Goal: Task Accomplishment & Management: Manage account settings

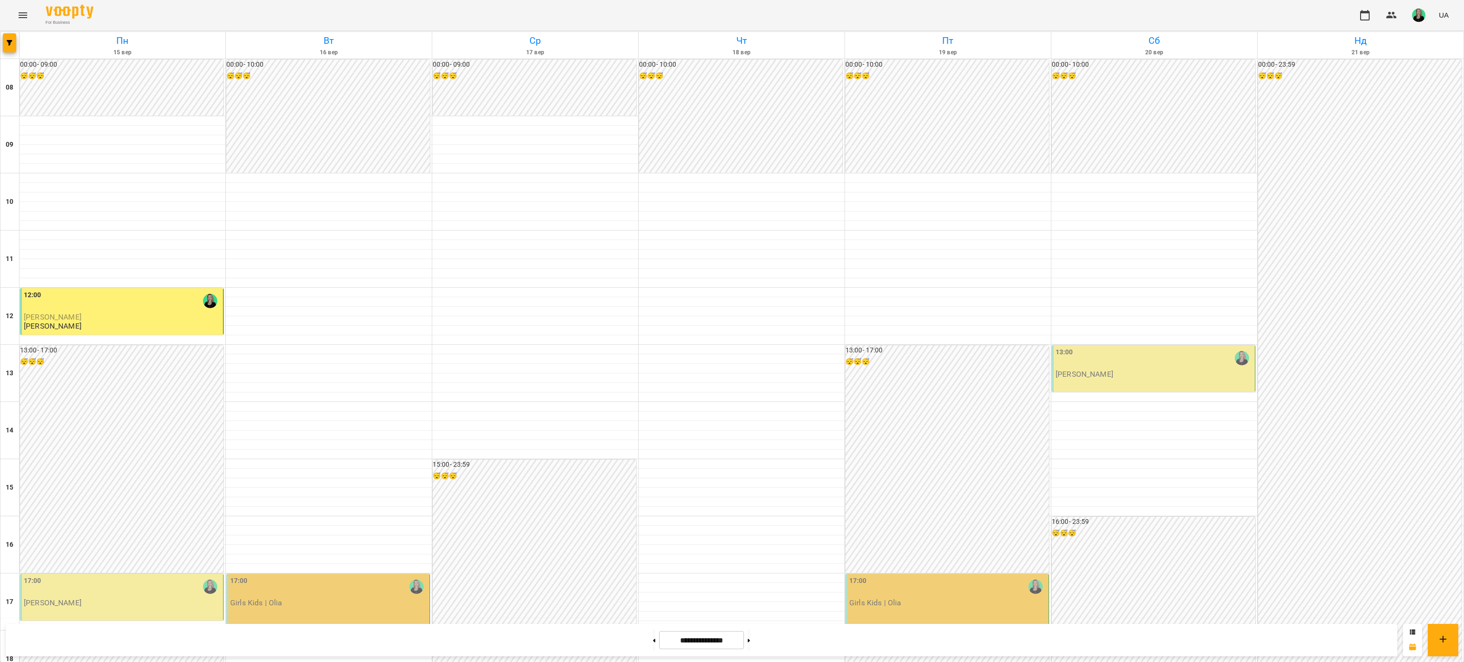
click at [170, 578] on div "17:00" at bounding box center [122, 587] width 197 height 22
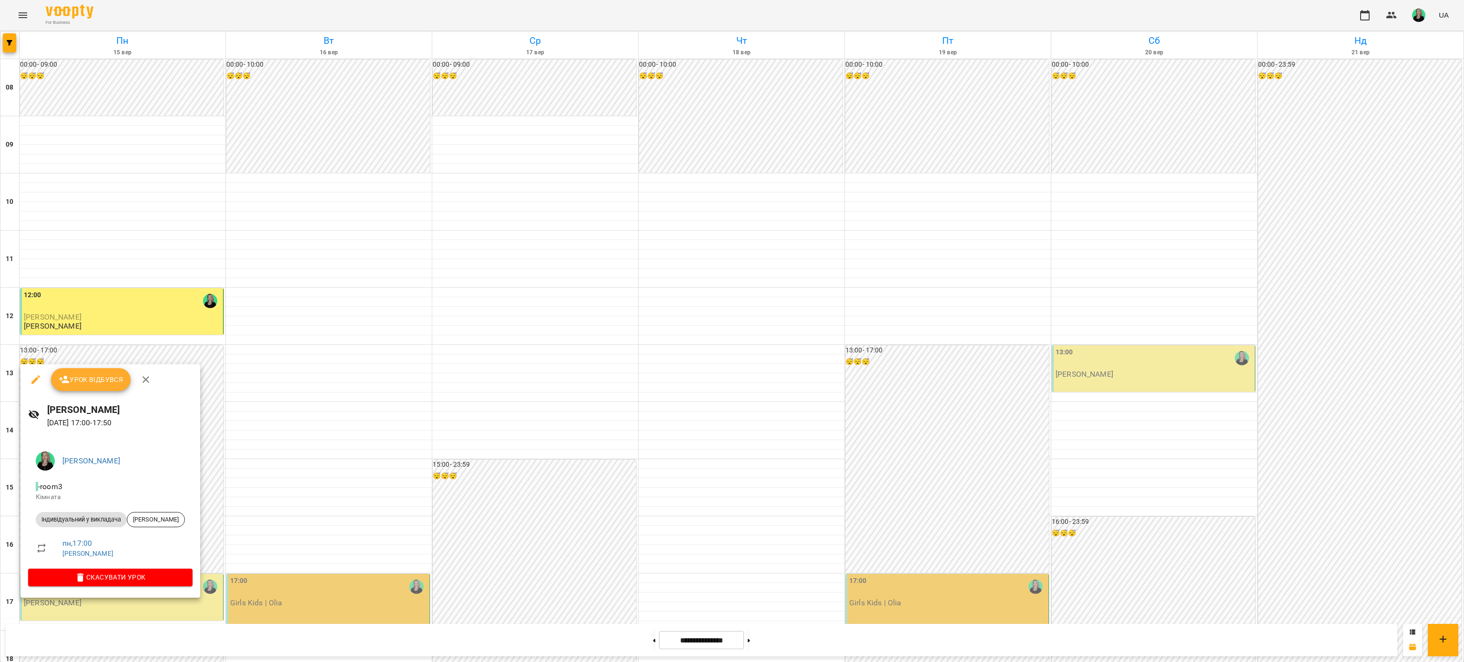
click at [107, 385] on span "Урок відбувся" at bounding box center [91, 379] width 65 height 11
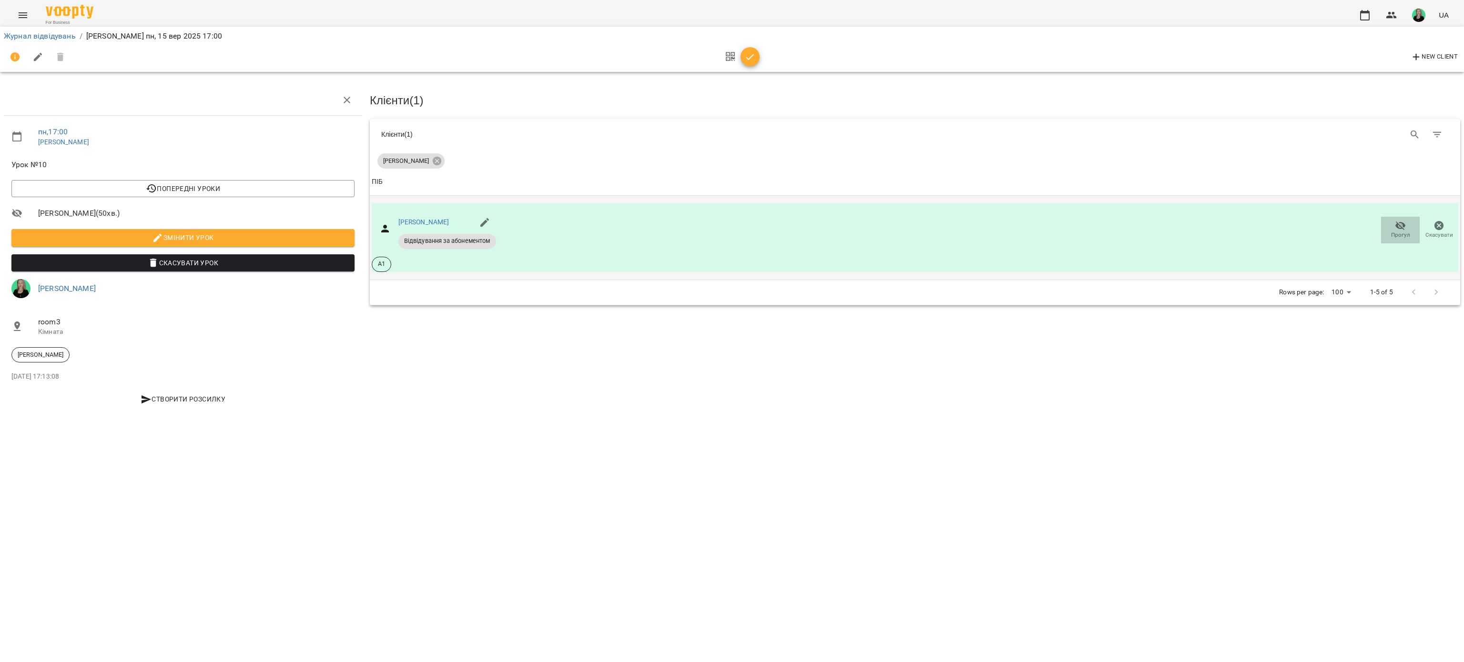
click at [1401, 224] on icon "button" at bounding box center [1400, 225] width 10 height 9
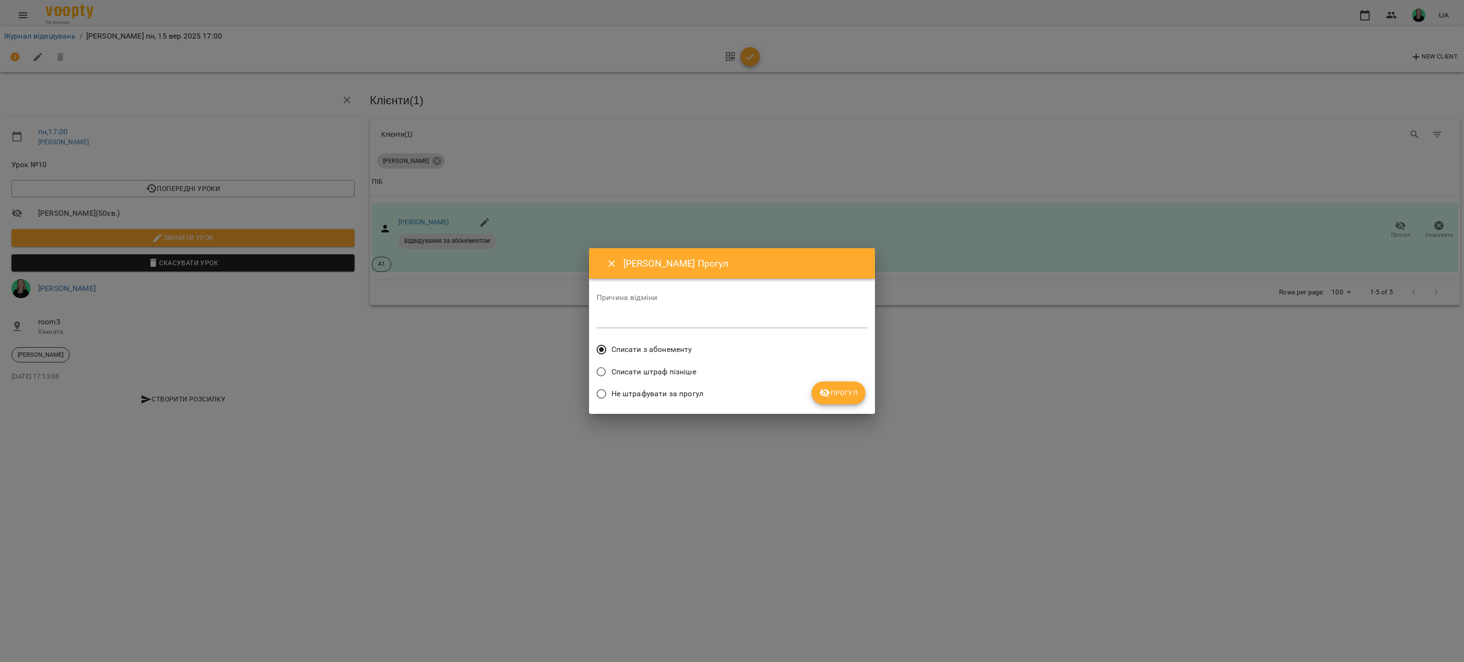
click at [674, 321] on textarea at bounding box center [732, 320] width 271 height 9
type textarea "**********"
click at [842, 385] on button "Прогул" at bounding box center [838, 393] width 54 height 23
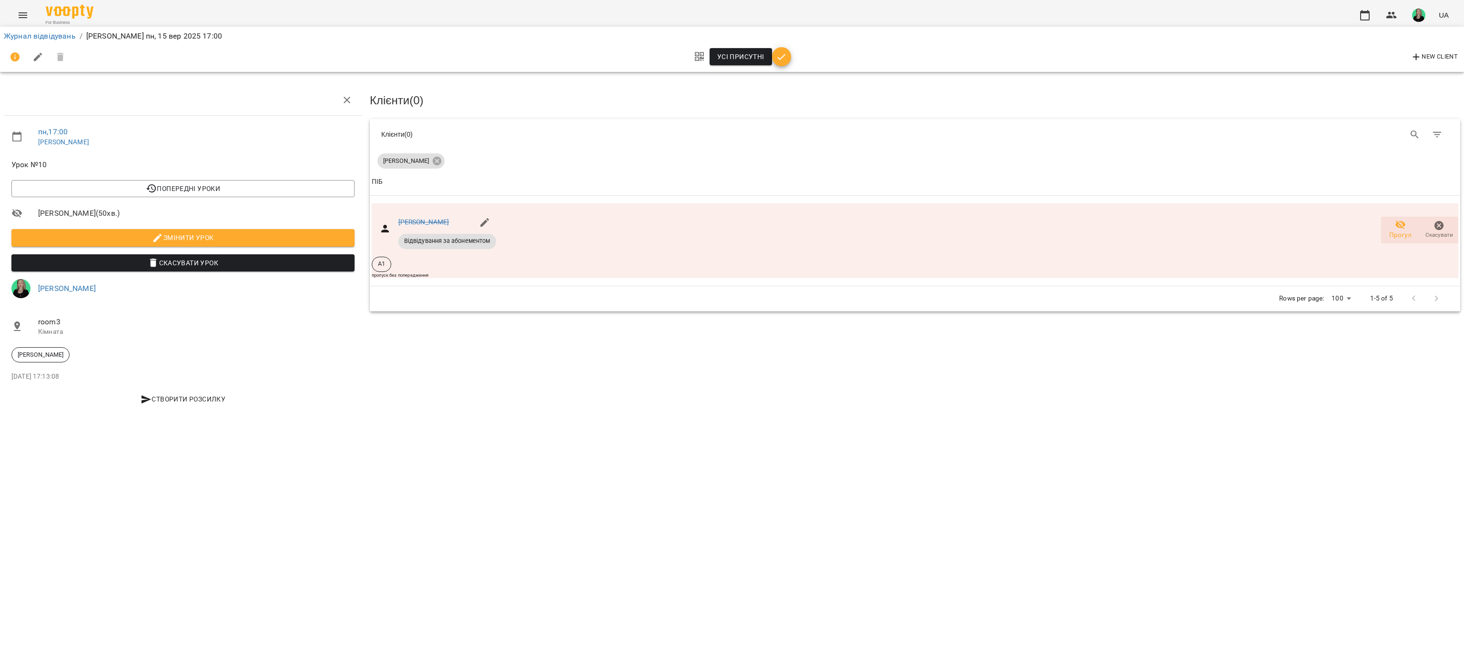
click at [778, 64] on button "button" at bounding box center [781, 56] width 19 height 19
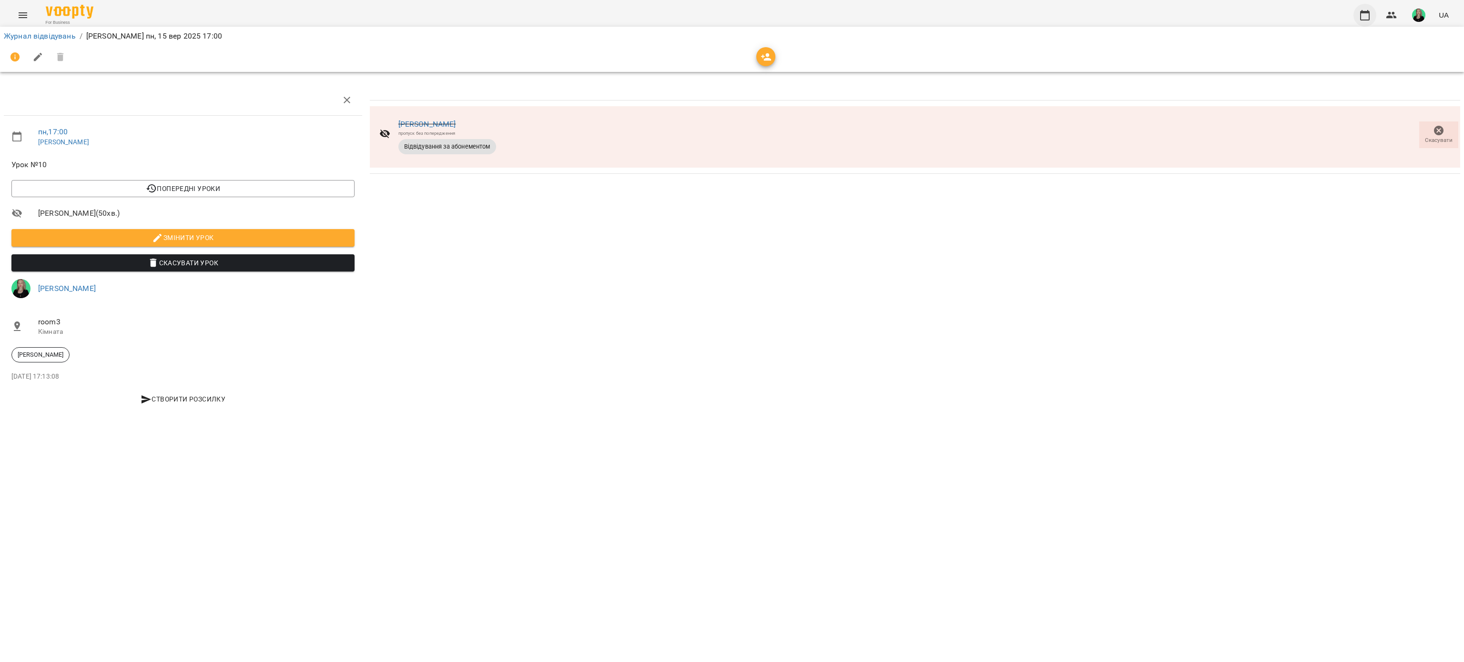
click at [1363, 10] on icon "button" at bounding box center [1364, 15] width 11 height 11
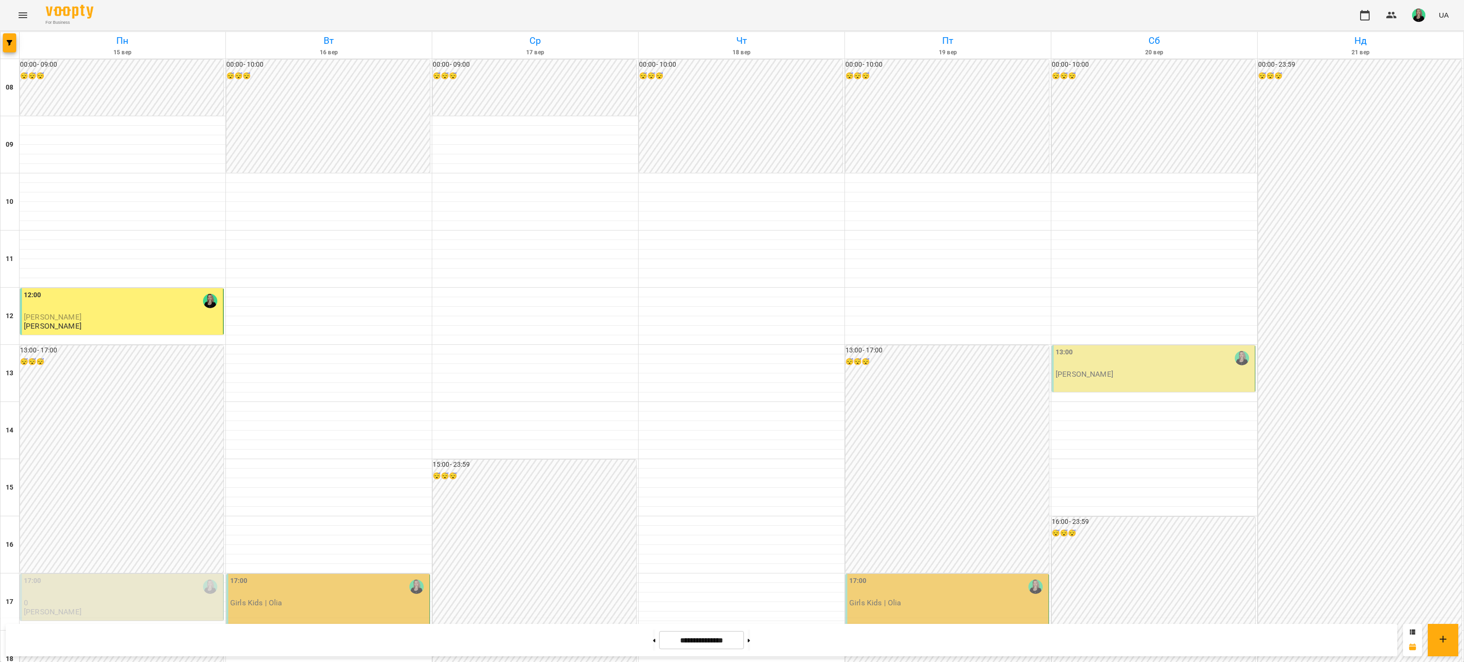
scroll to position [191, 0]
click at [130, 576] on div "17:00" at bounding box center [122, 587] width 197 height 22
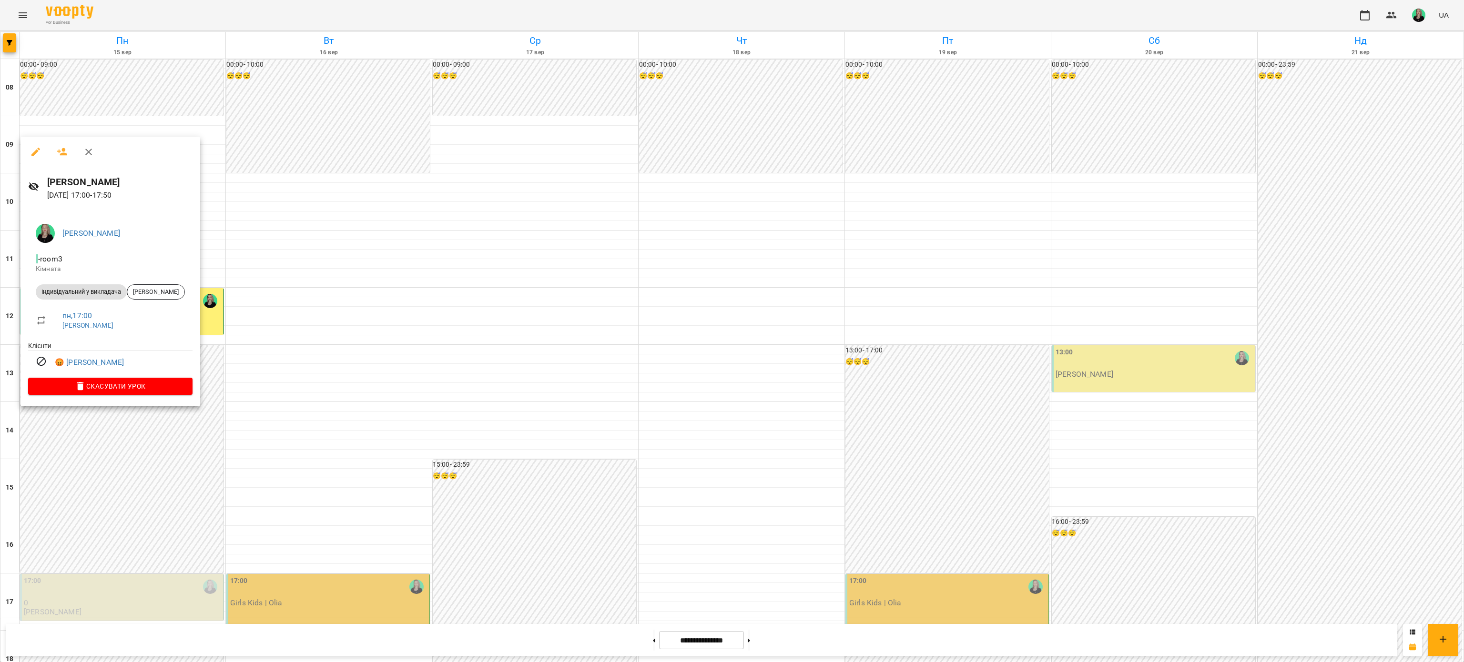
click at [1420, 16] on div at bounding box center [732, 331] width 1464 height 662
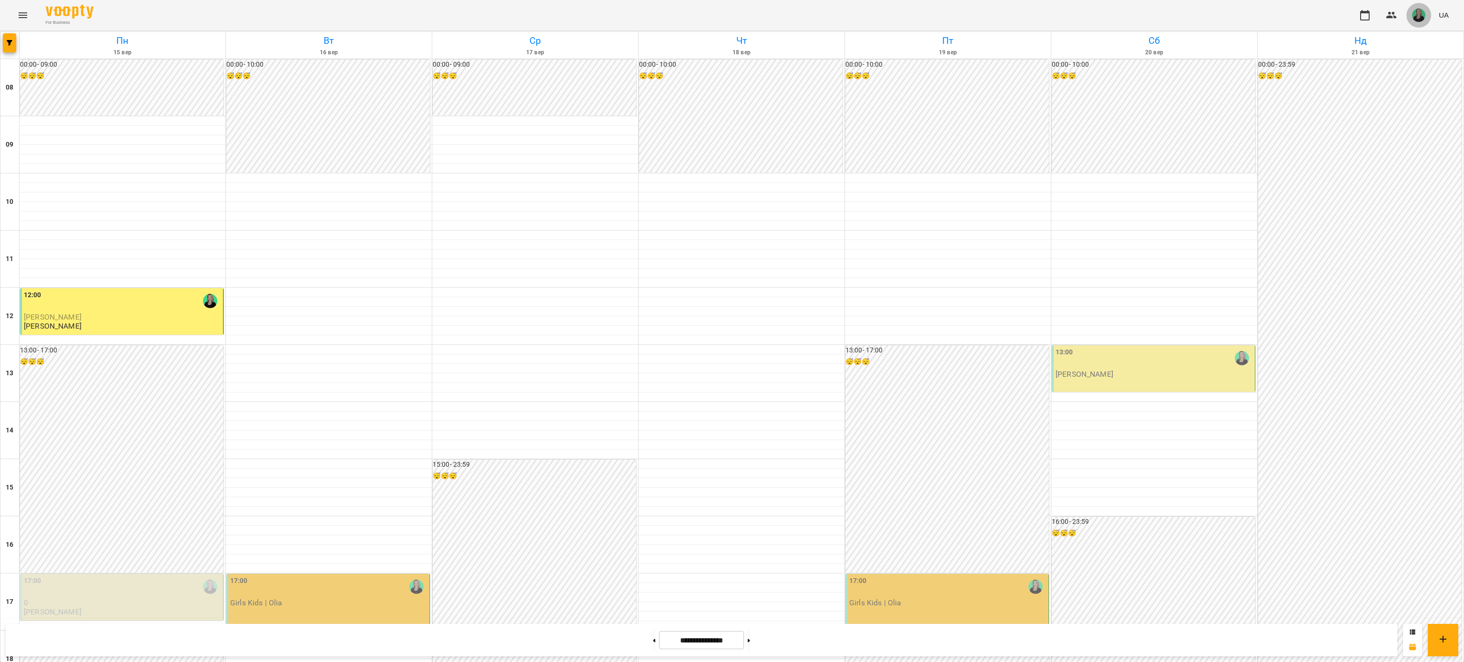
click at [1414, 20] on img "button" at bounding box center [1418, 15] width 13 height 13
click at [1408, 37] on span "[PERSON_NAME]" at bounding box center [1423, 35] width 61 height 11
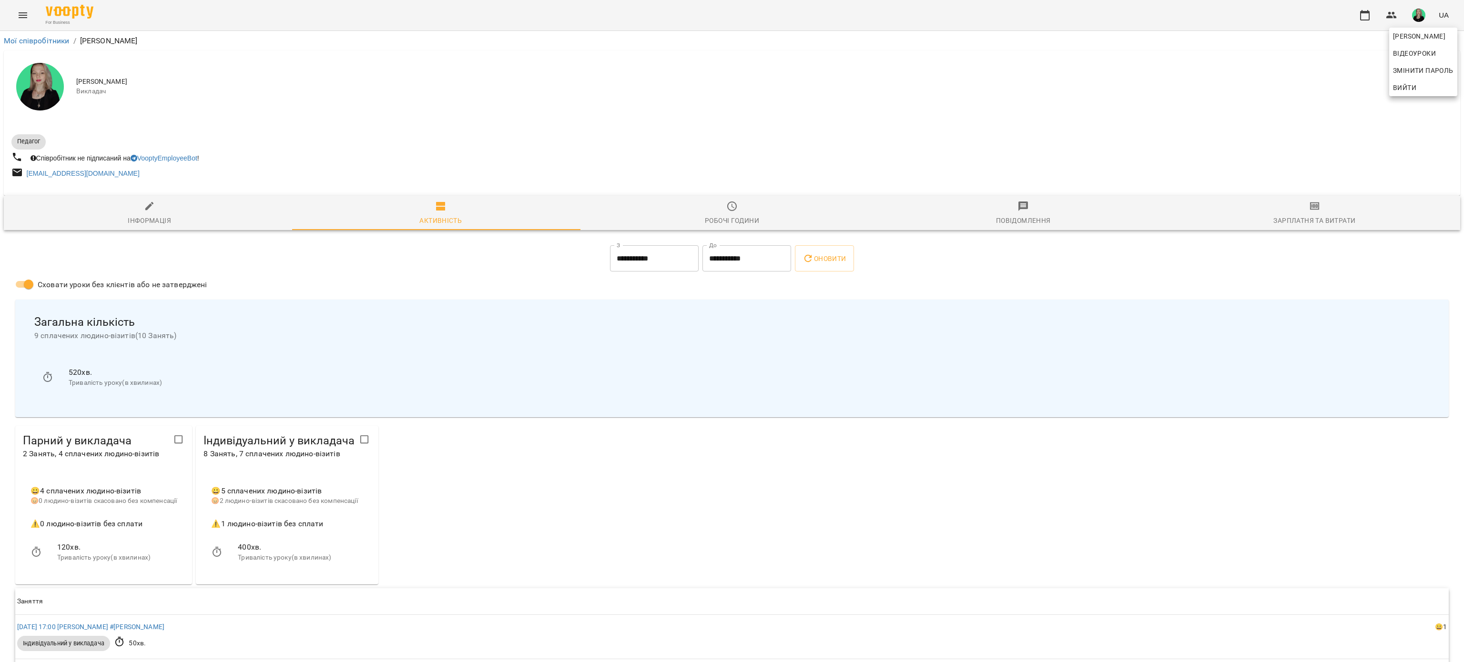
click at [1298, 217] on div at bounding box center [732, 331] width 1464 height 662
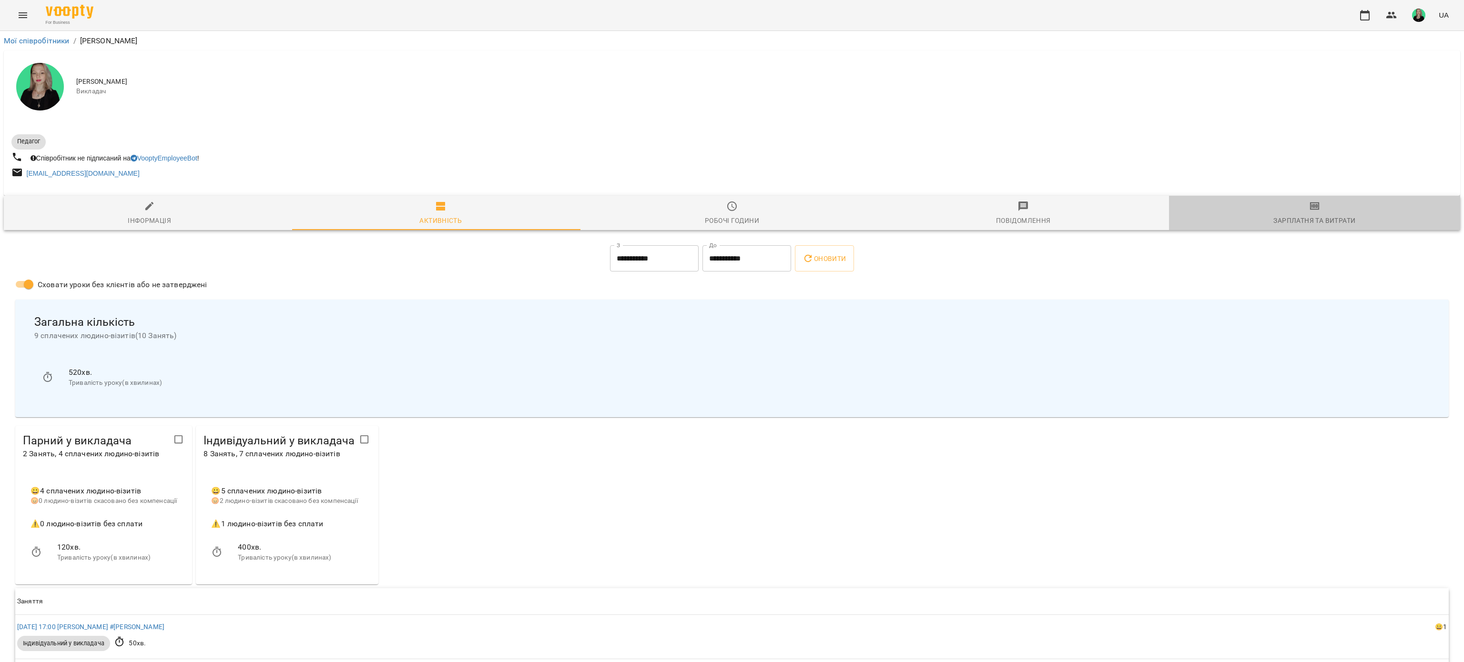
click at [1304, 220] on div "Зарплатня та Витрати" at bounding box center [1314, 220] width 82 height 11
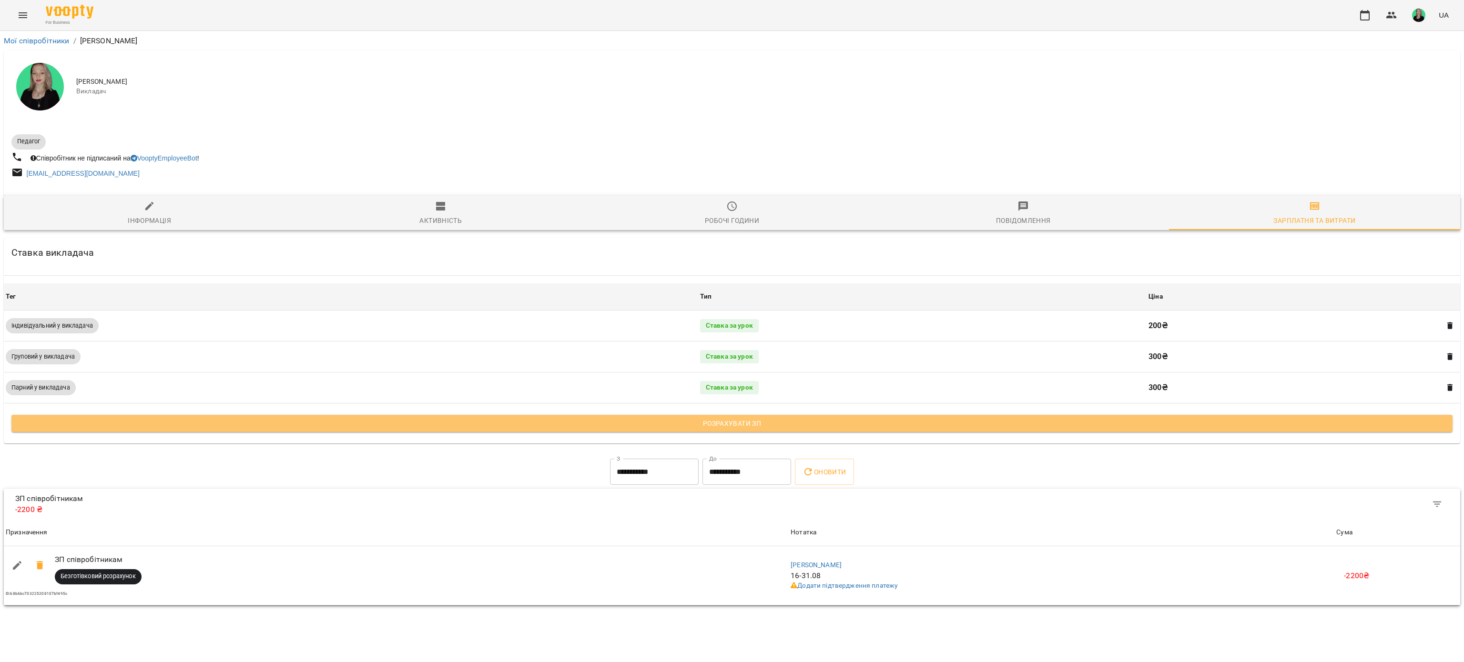
click at [812, 428] on span "Розрахувати ЗП" at bounding box center [732, 423] width 1426 height 11
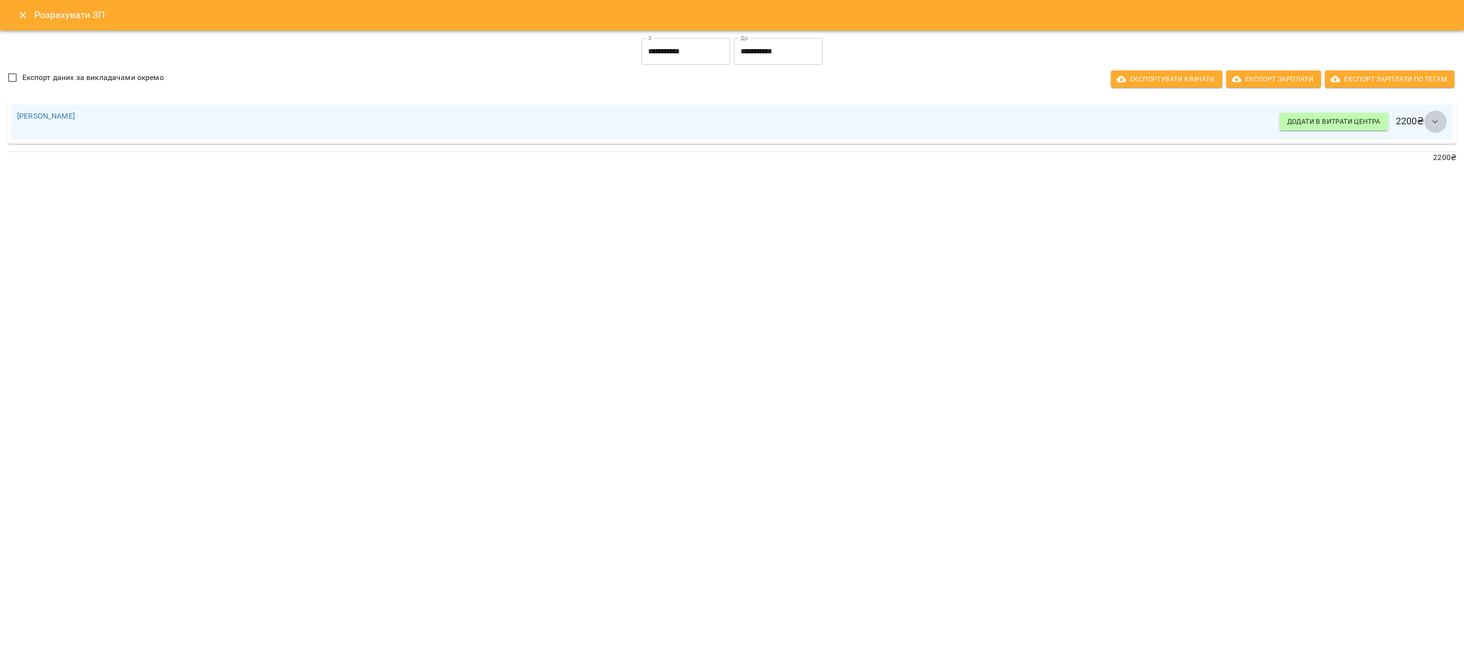
click at [1435, 119] on icon "button" at bounding box center [1435, 121] width 11 height 11
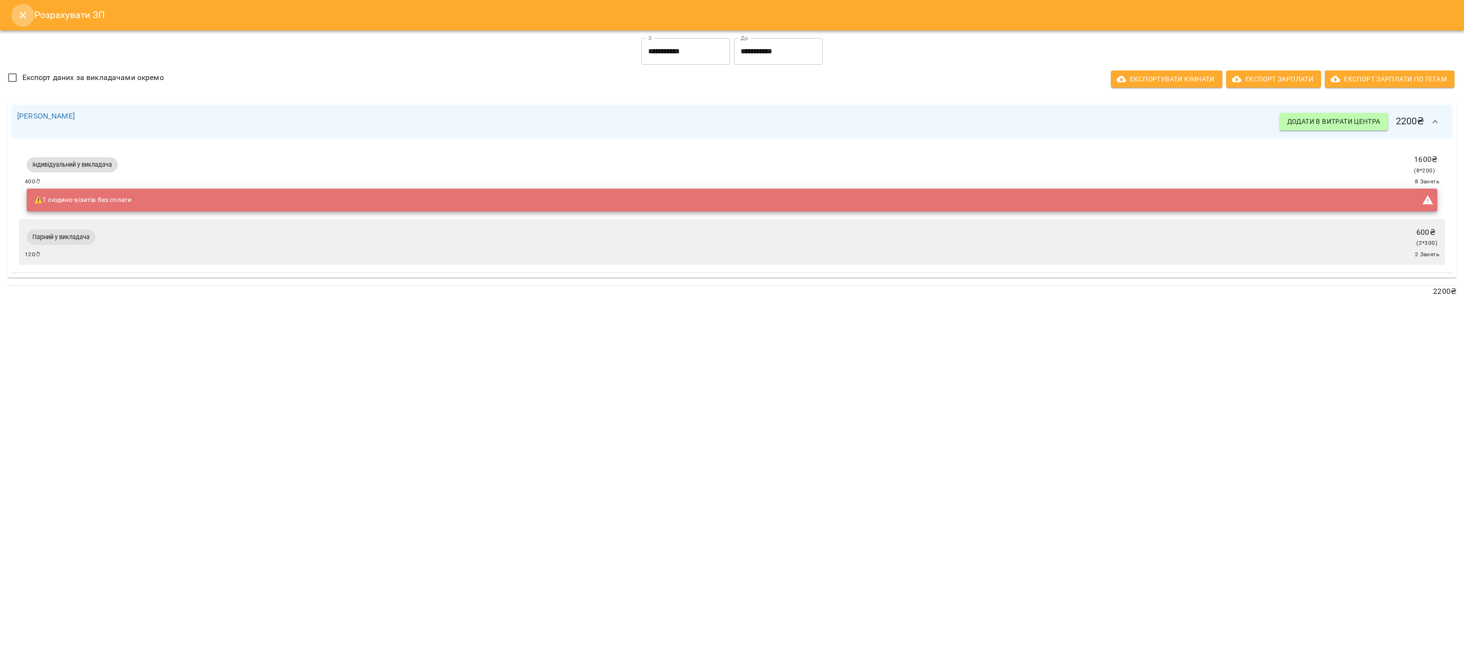
click at [17, 20] on icon "Close" at bounding box center [22, 15] width 11 height 11
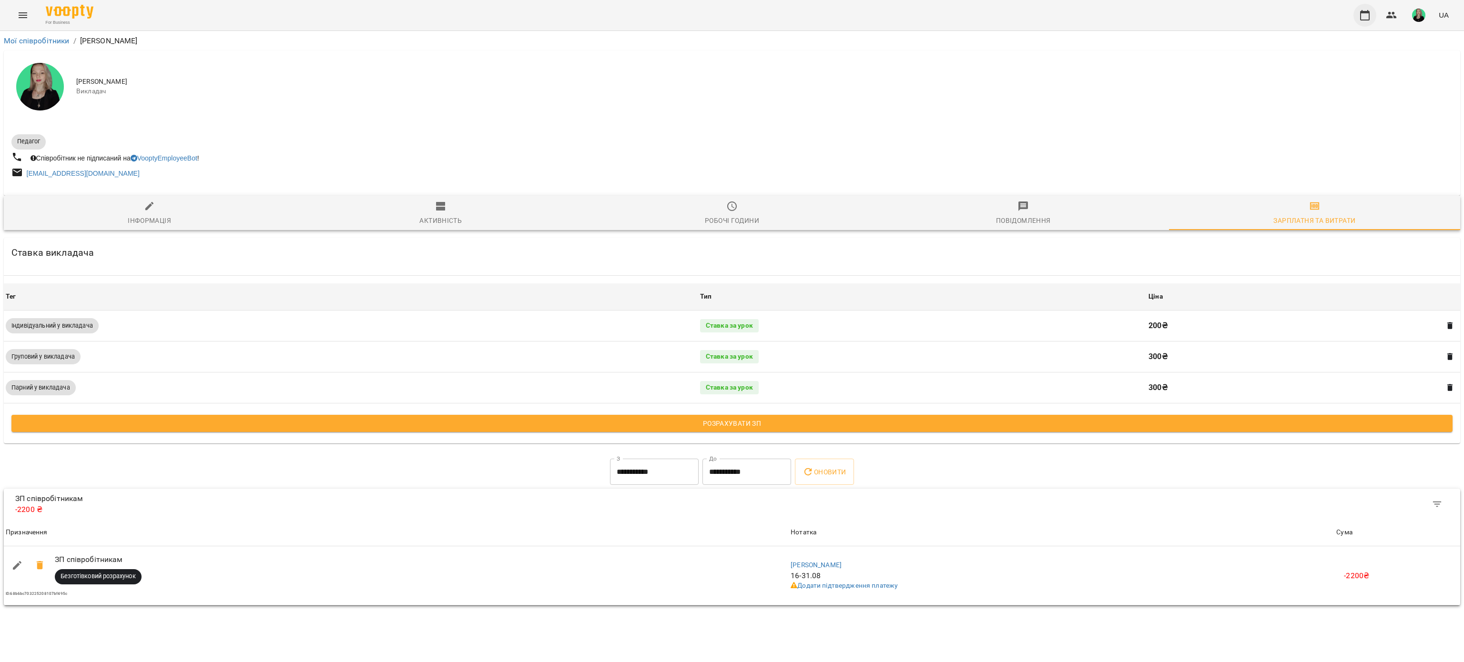
click at [1368, 11] on icon "button" at bounding box center [1365, 15] width 10 height 10
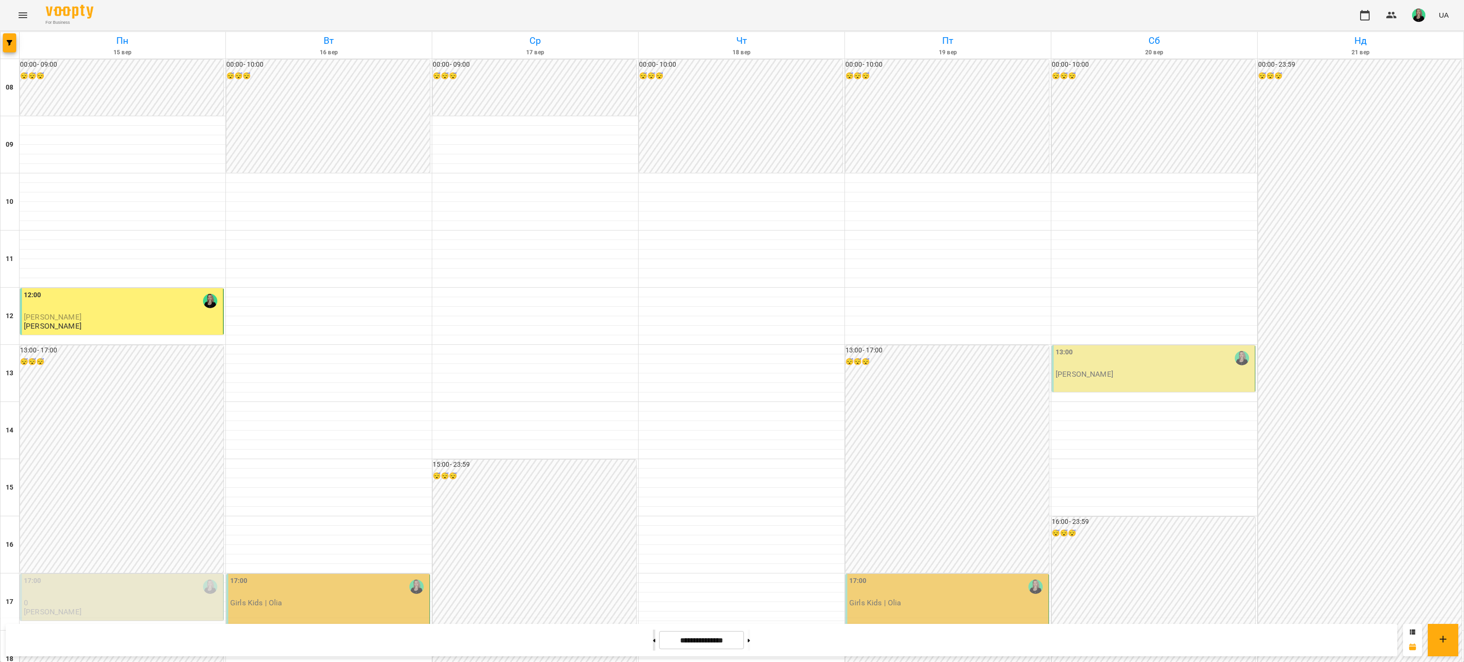
click at [653, 641] on button at bounding box center [654, 640] width 2 height 21
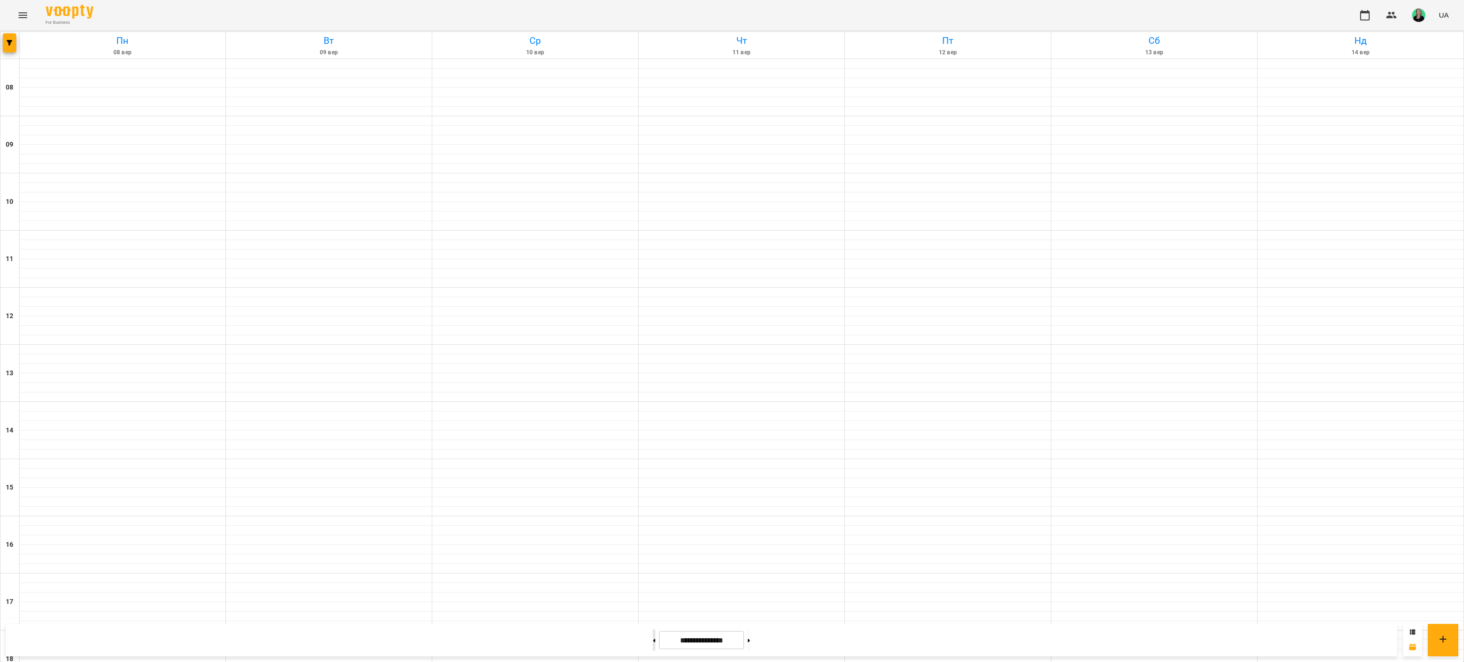
click at [653, 641] on button at bounding box center [654, 640] width 2 height 21
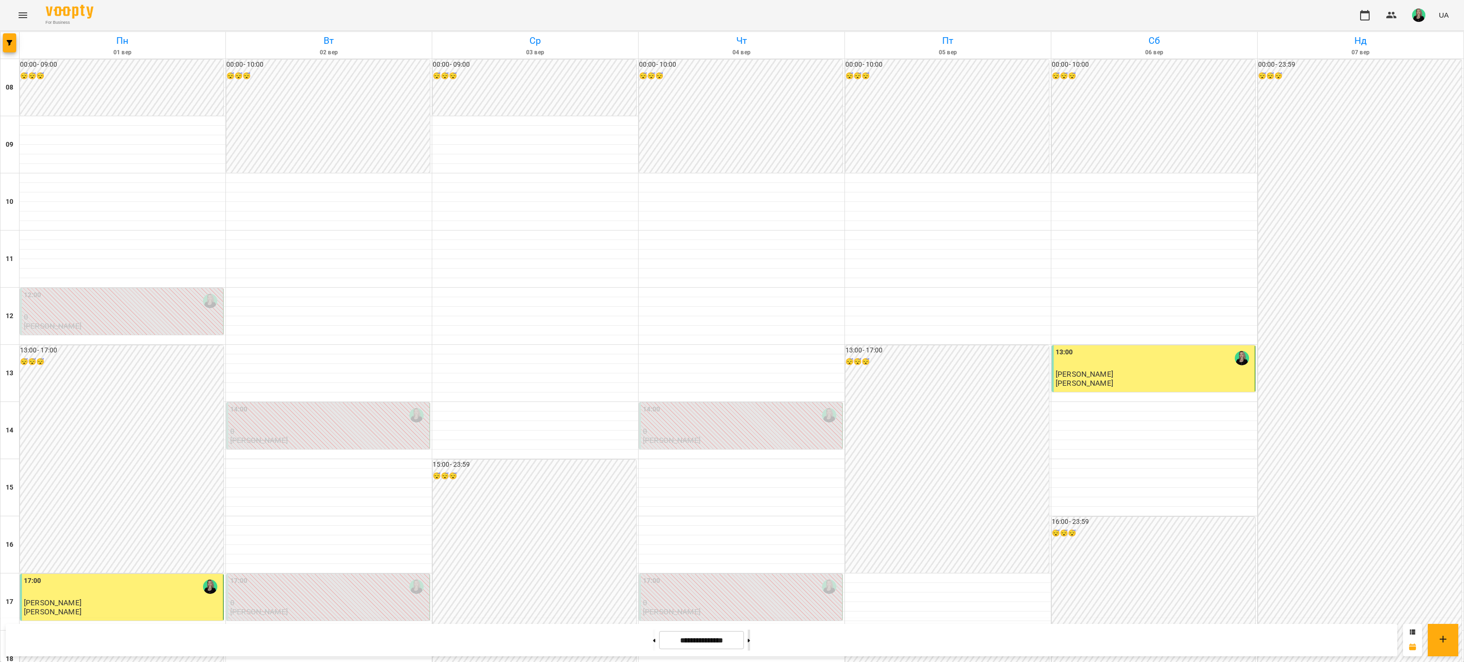
click at [750, 638] on button at bounding box center [749, 640] width 2 height 21
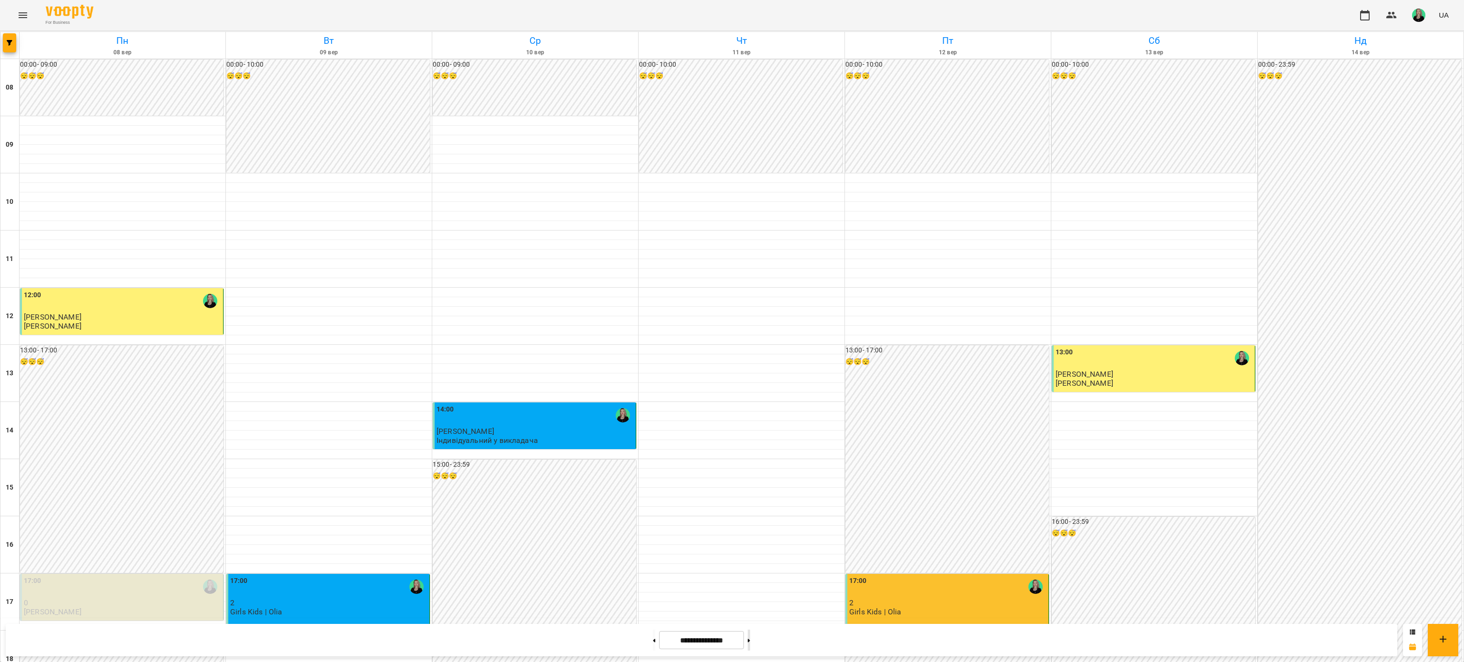
click at [750, 640] on icon at bounding box center [749, 640] width 2 height 3
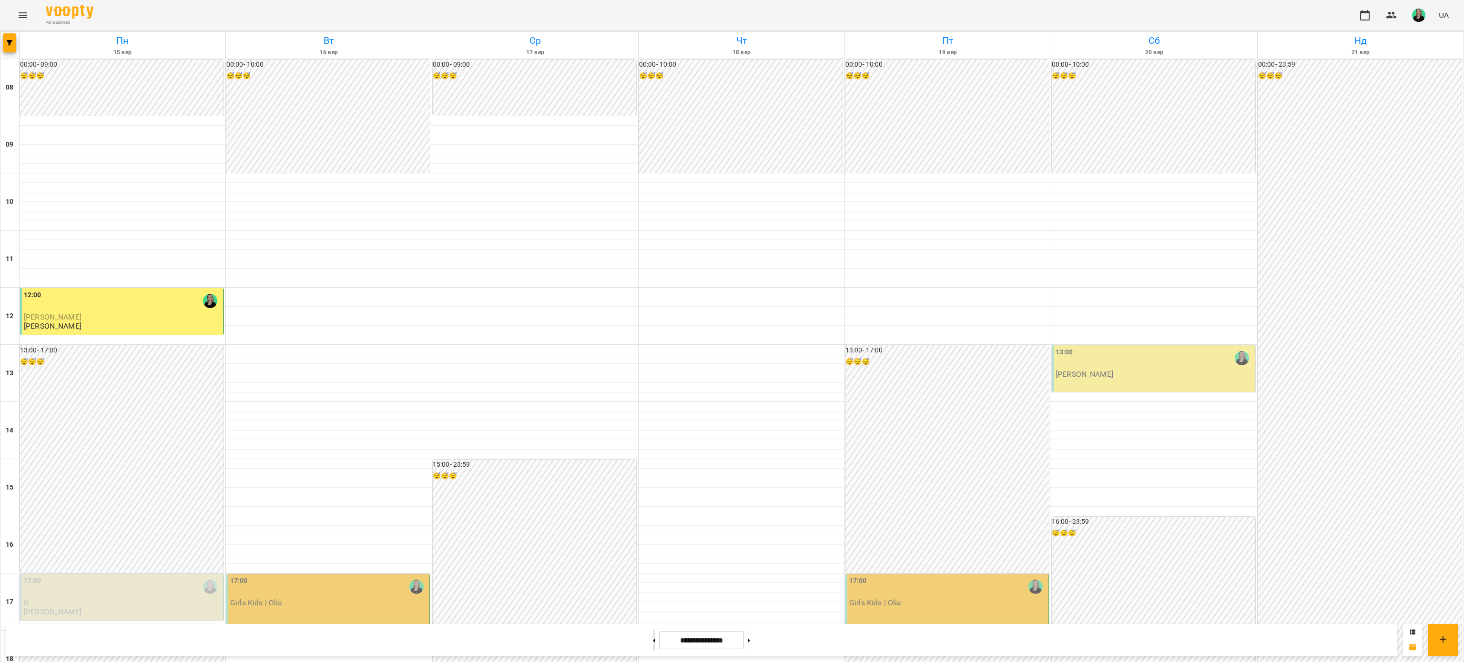
click at [653, 642] on button at bounding box center [654, 640] width 2 height 21
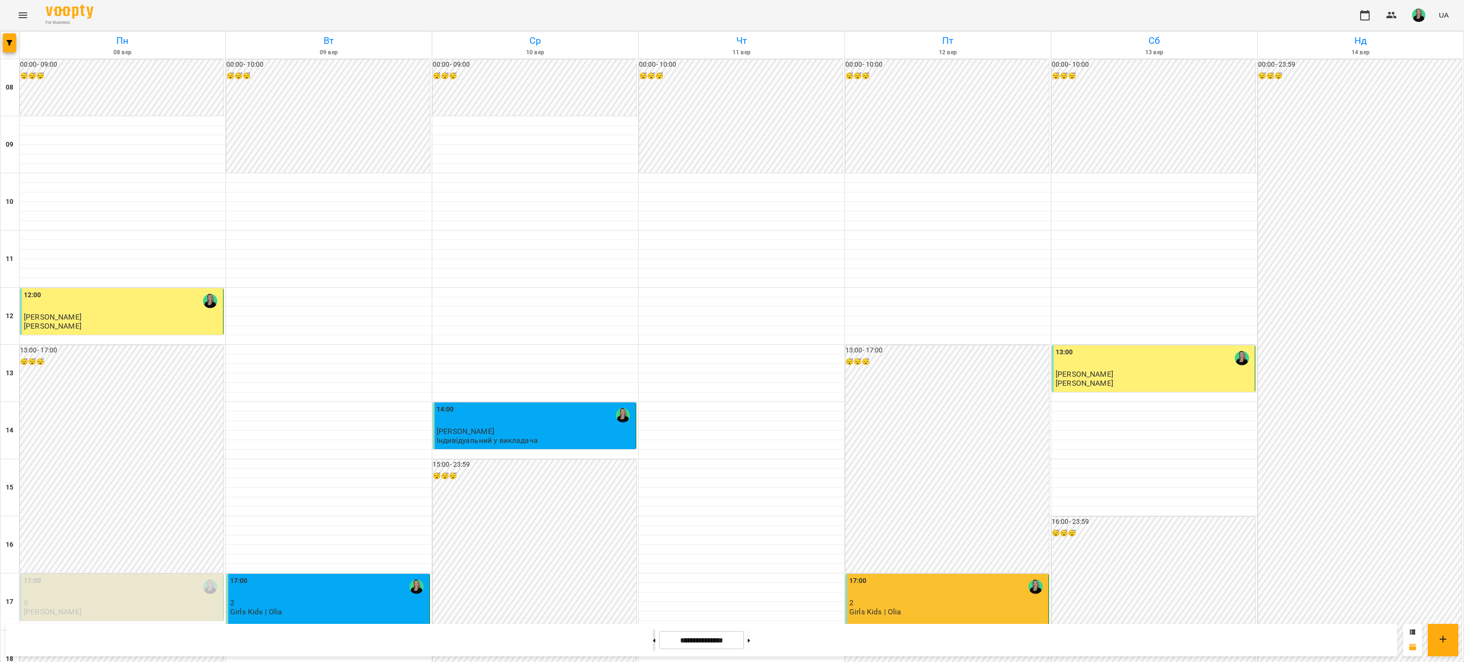
click at [653, 641] on button at bounding box center [654, 640] width 2 height 21
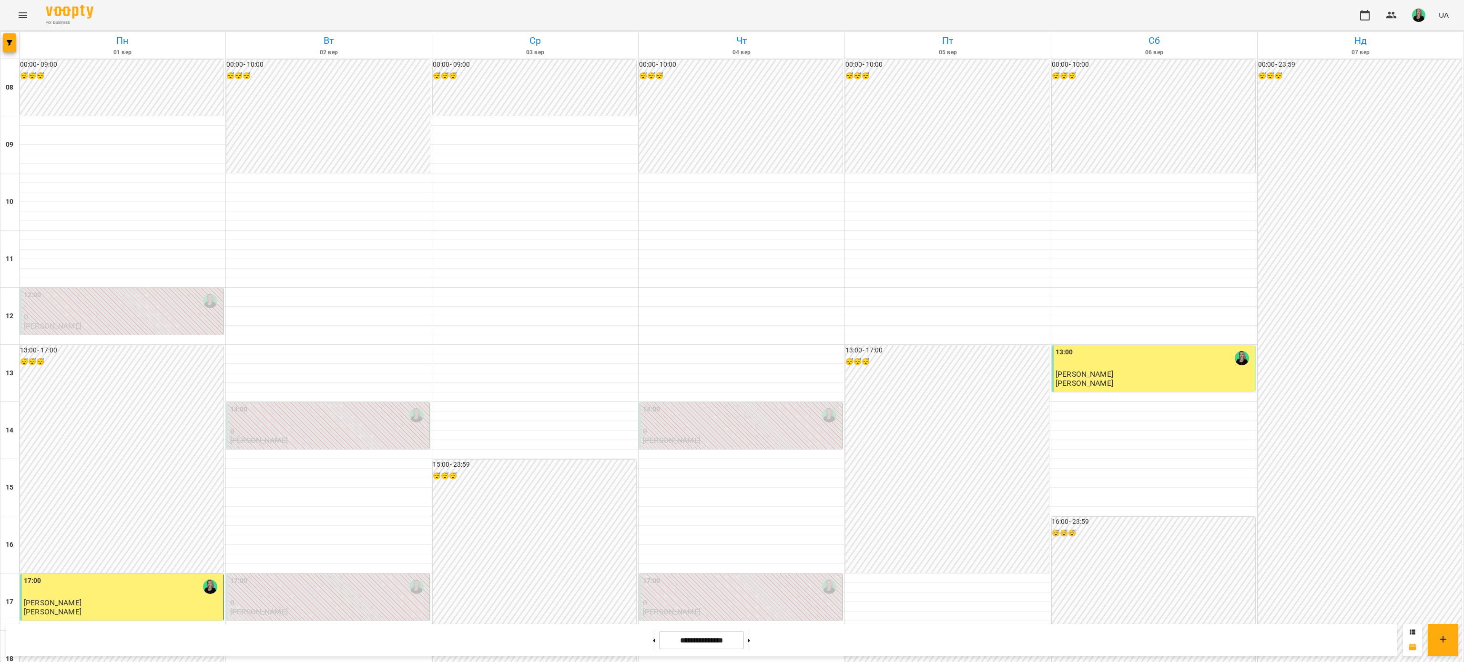
scroll to position [95, 0]
click at [750, 643] on button at bounding box center [749, 640] width 2 height 21
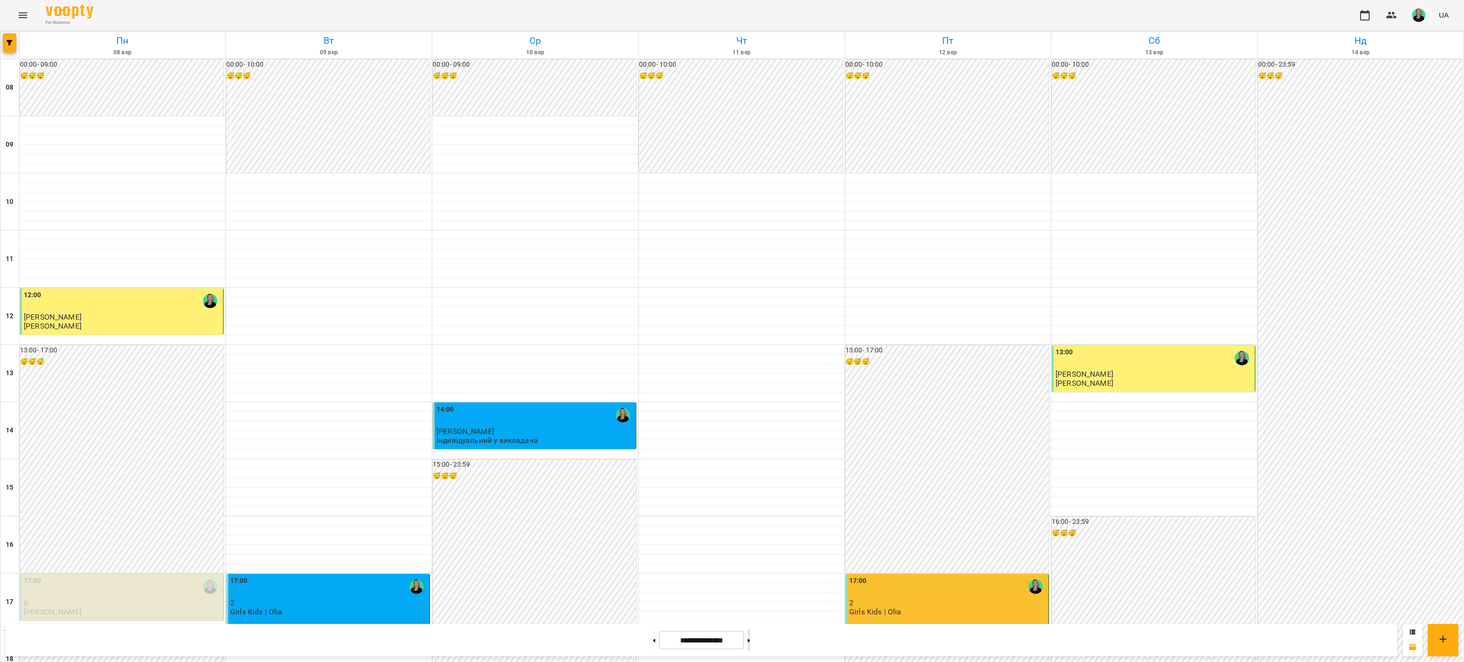
click at [750, 642] on button at bounding box center [749, 640] width 2 height 21
type input "**********"
